Goal: Transaction & Acquisition: Subscribe to service/newsletter

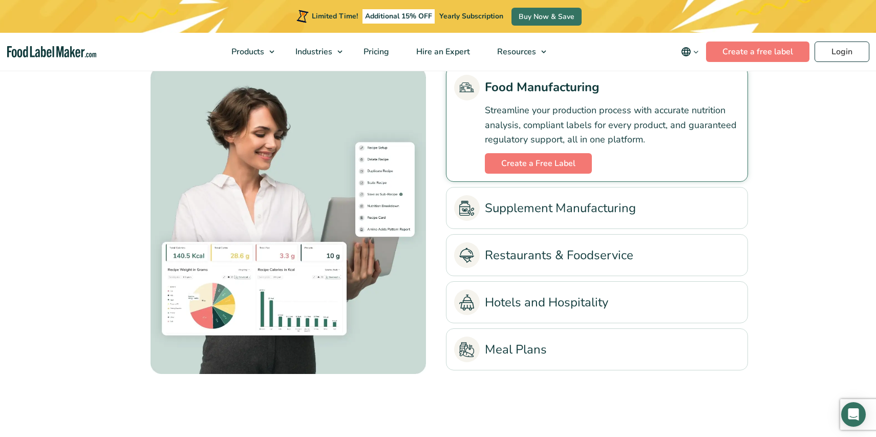
scroll to position [2352, 0]
click at [507, 195] on link "Supplement Manufacturing" at bounding box center [597, 208] width 286 height 26
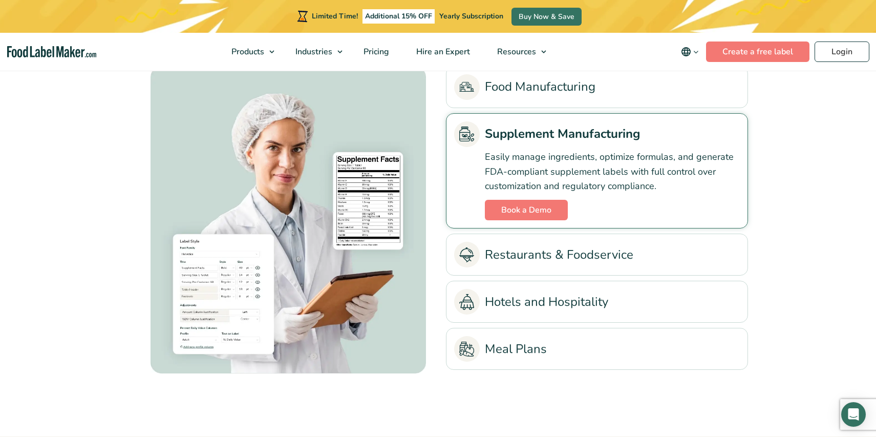
click at [496, 255] on link "Restaurants & Foodservice" at bounding box center [597, 255] width 286 height 26
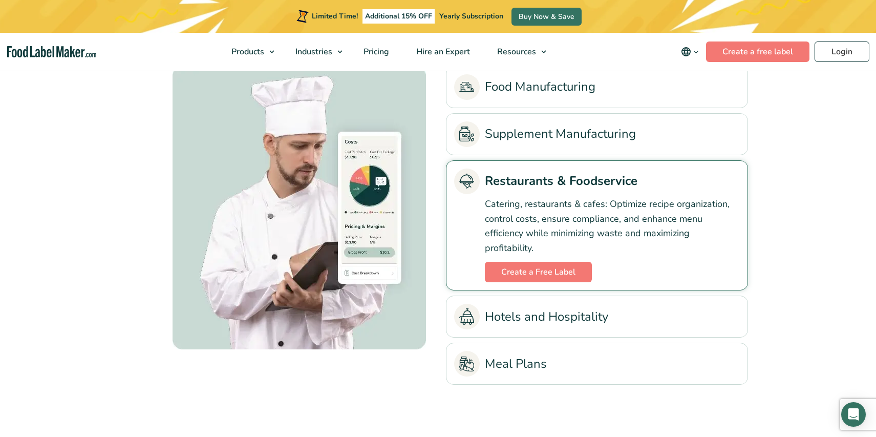
click at [528, 80] on link "Food Manufacturing" at bounding box center [597, 87] width 286 height 26
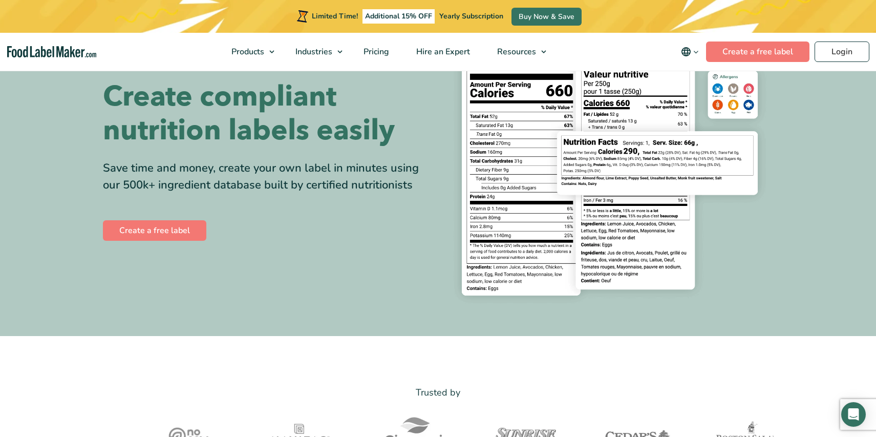
scroll to position [0, 0]
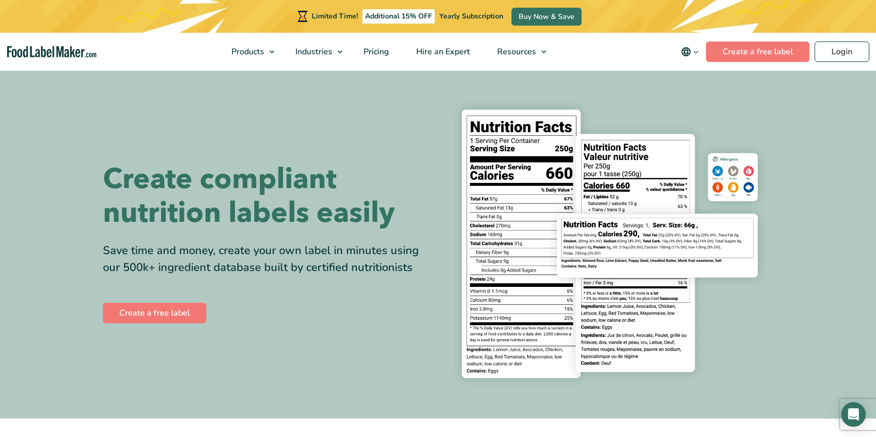
click at [496, 158] on img at bounding box center [610, 244] width 328 height 300
click at [184, 314] on link "Create a free label" at bounding box center [154, 313] width 103 height 20
